Goal: Task Accomplishment & Management: Manage account settings

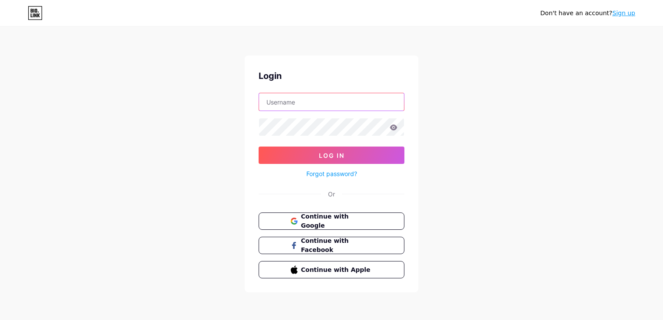
click at [318, 99] on input "text" at bounding box center [331, 101] width 145 height 17
click at [314, 102] on input "zaw" at bounding box center [331, 101] width 145 height 17
type input "zawzaw"
click at [309, 223] on span "Continue with Google" at bounding box center [336, 221] width 72 height 19
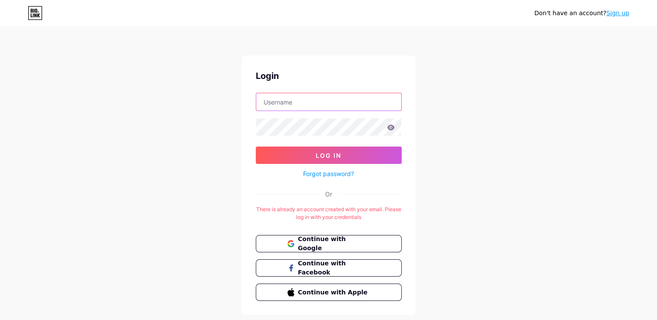
click at [306, 105] on input "text" at bounding box center [328, 101] width 145 height 17
type input "[EMAIL_ADDRESS][DOMAIN_NAME]"
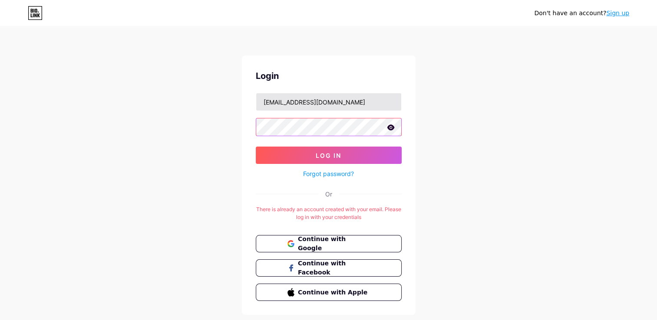
click at [256, 147] on button "Log In" at bounding box center [329, 155] width 146 height 17
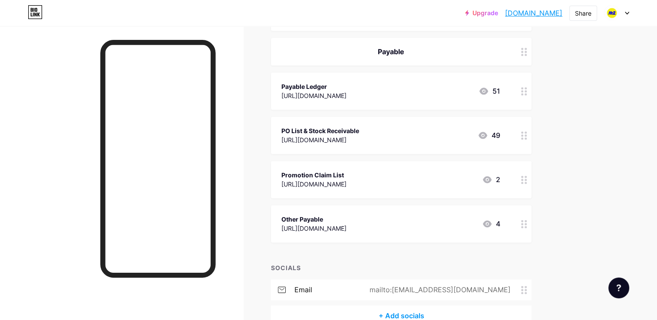
scroll to position [1133, 0]
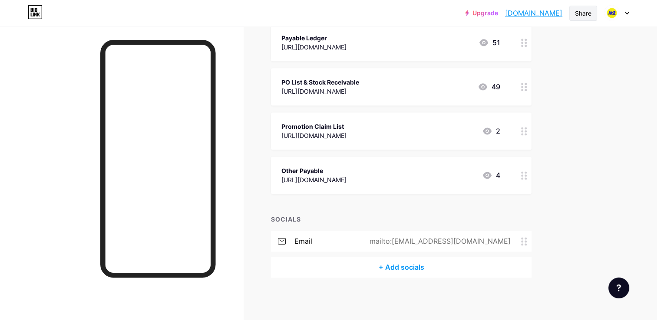
click at [578, 13] on div "Share" at bounding box center [583, 13] width 16 height 9
drag, startPoint x: 612, startPoint y: 98, endPoint x: 613, endPoint y: 67, distance: 31.3
click at [627, 13] on icon at bounding box center [626, 13] width 3 height 2
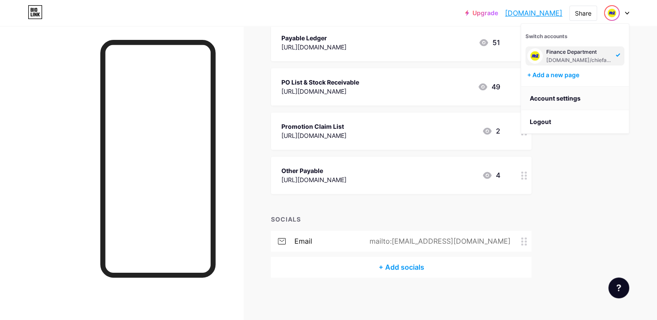
click at [562, 95] on link "Account settings" at bounding box center [575, 98] width 108 height 23
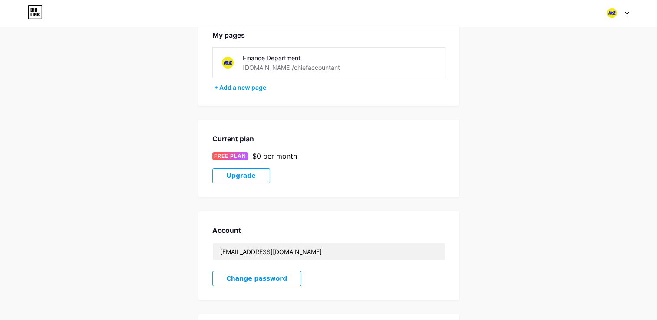
scroll to position [34, 0]
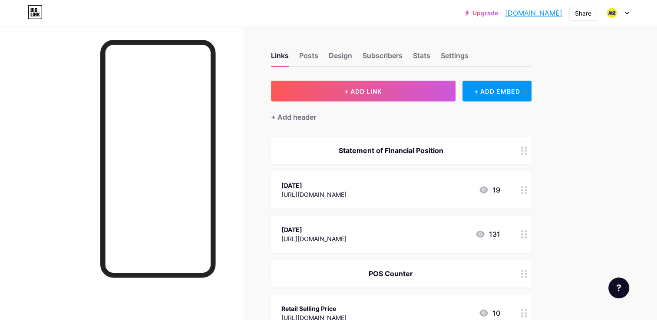
click at [439, 57] on div "Links Posts Design Subscribers Stats Settings" at bounding box center [401, 51] width 260 height 30
click at [449, 60] on div "Settings" at bounding box center [454, 58] width 28 height 16
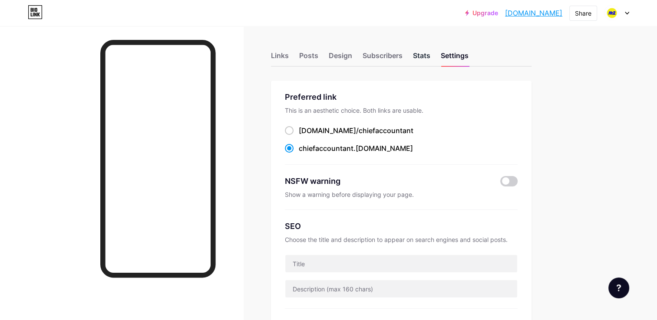
click at [420, 61] on div "Stats" at bounding box center [421, 58] width 17 height 16
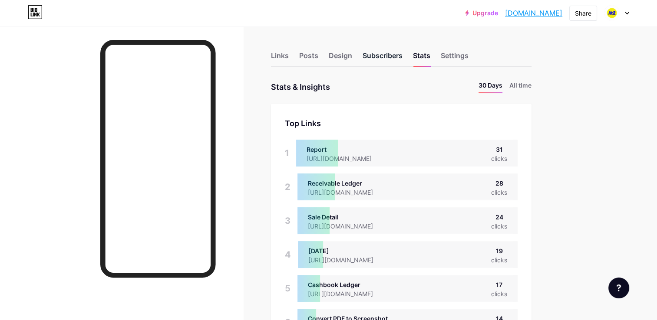
click at [371, 51] on div "Subscribers" at bounding box center [382, 58] width 40 height 16
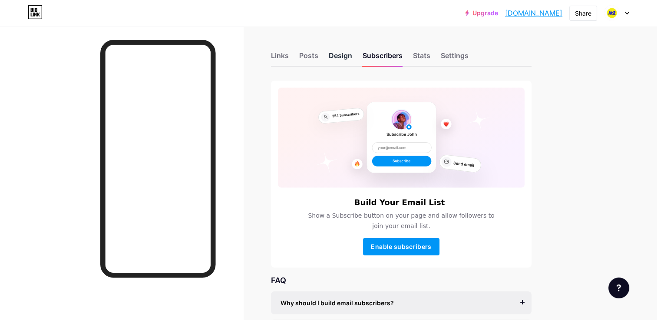
click at [332, 59] on div "Design" at bounding box center [340, 58] width 23 height 16
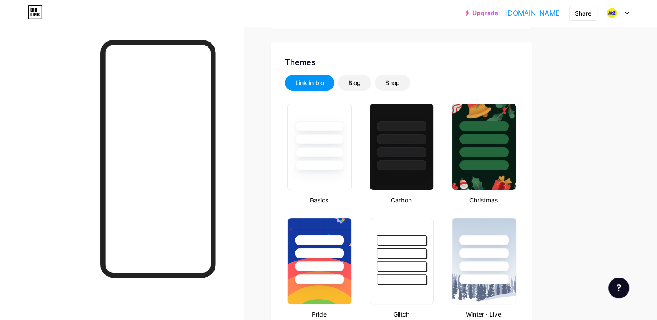
scroll to position [155, 0]
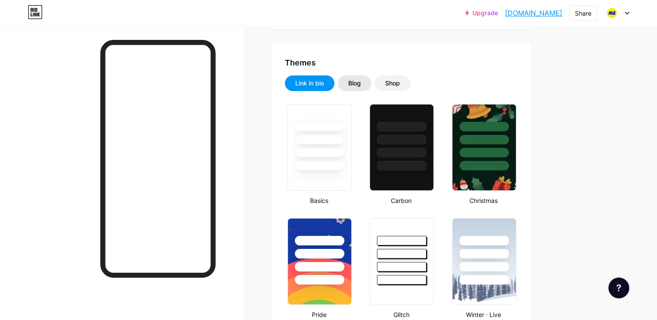
click at [349, 81] on div "Blog" at bounding box center [354, 83] width 13 height 9
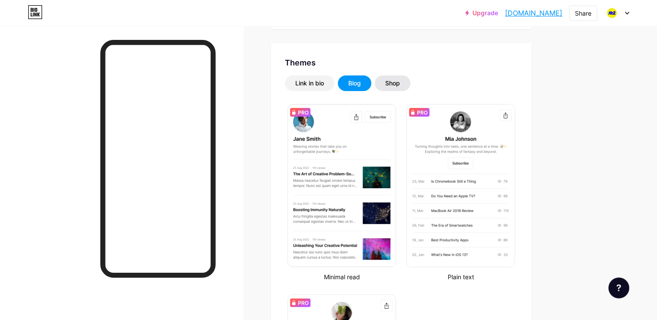
click at [394, 82] on div "Shop" at bounding box center [392, 83] width 15 height 9
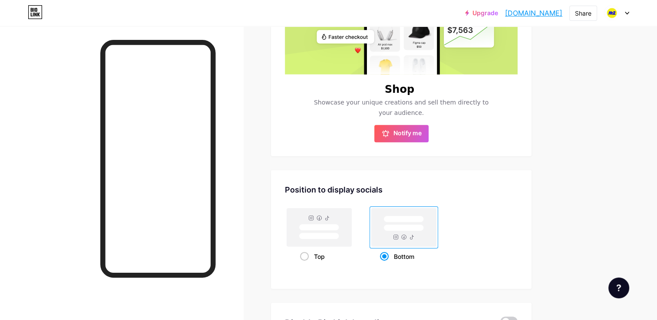
scroll to position [139, 0]
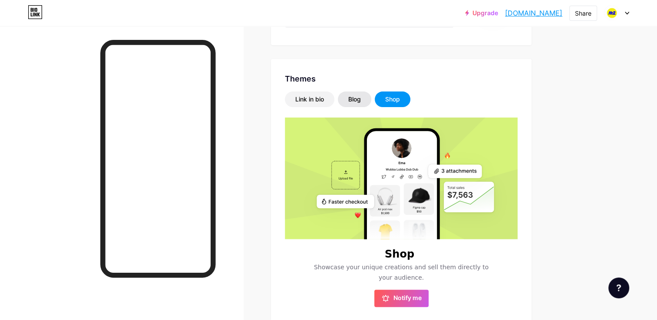
click at [346, 103] on div "Blog" at bounding box center [354, 100] width 33 height 16
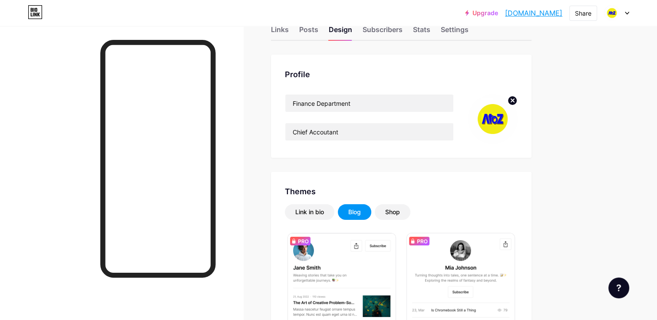
scroll to position [0, 0]
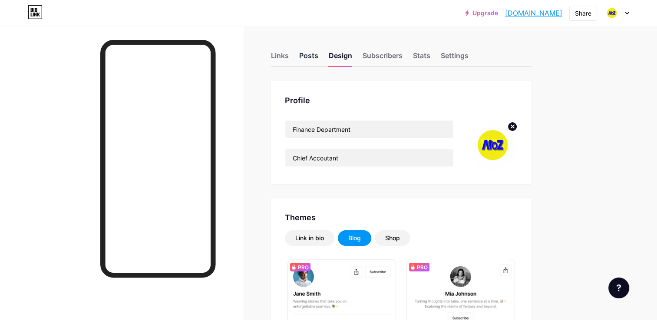
click at [311, 60] on div "Posts" at bounding box center [308, 58] width 19 height 16
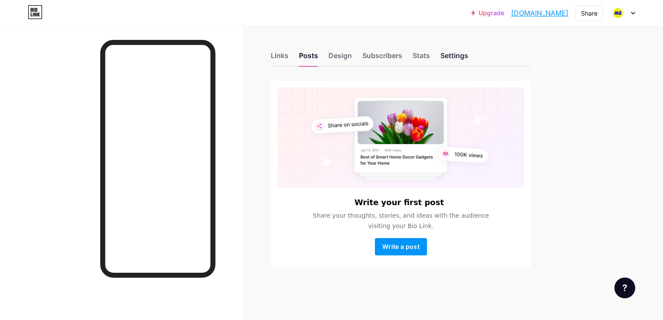
click at [441, 54] on div "Settings" at bounding box center [454, 58] width 28 height 16
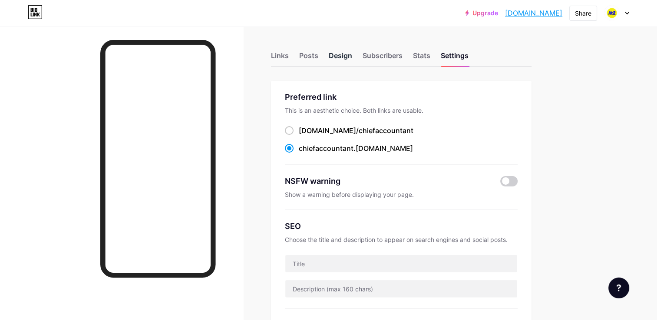
click at [337, 52] on div "Design" at bounding box center [340, 58] width 23 height 16
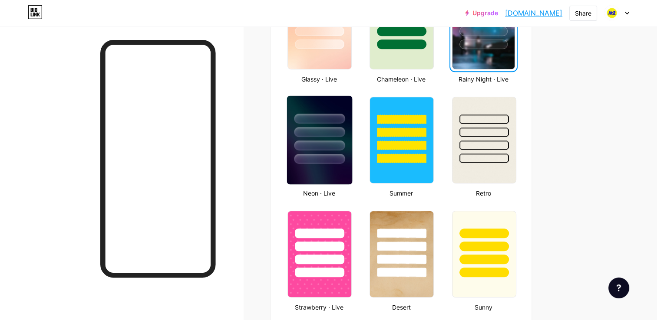
scroll to position [477, 0]
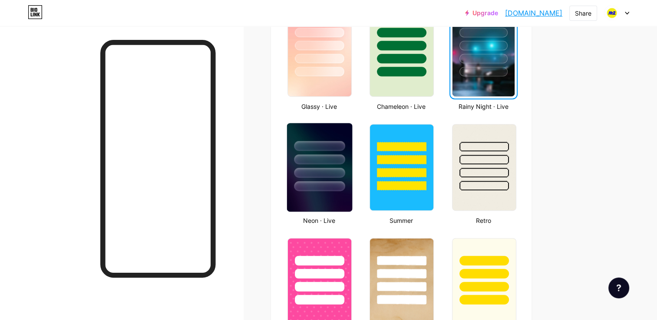
click at [318, 145] on div at bounding box center [319, 146] width 51 height 10
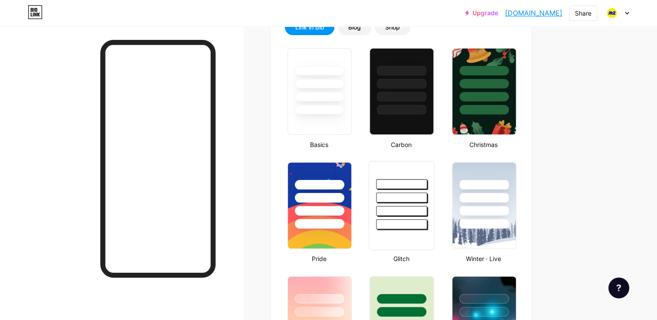
scroll to position [174, 0]
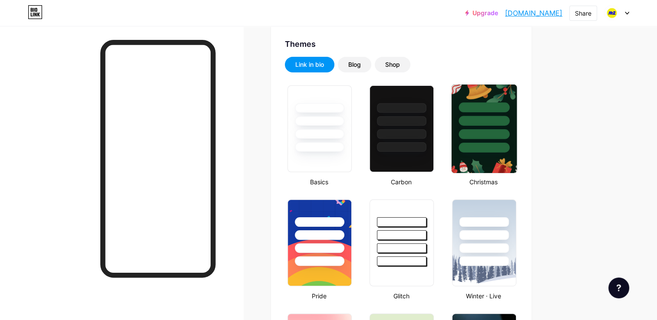
click at [480, 129] on div at bounding box center [483, 134] width 51 height 10
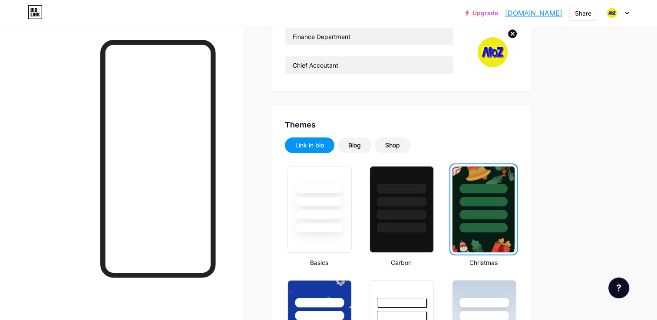
scroll to position [0, 0]
